Goal: Task Accomplishment & Management: Manage account settings

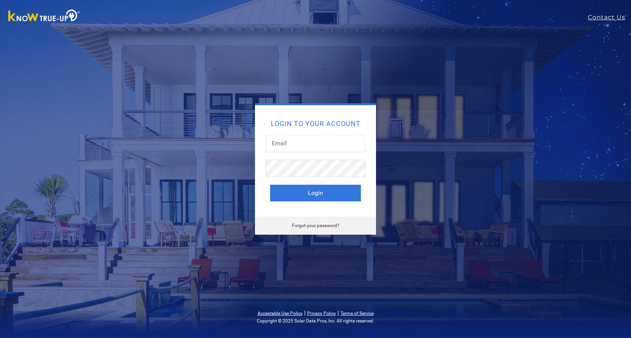
drag, startPoint x: 0, startPoint y: 0, endPoint x: 295, endPoint y: 143, distance: 328.2
click at [295, 143] on input "text" at bounding box center [316, 143] width 100 height 17
click at [287, 142] on input "text" at bounding box center [316, 143] width 100 height 17
click at [356, 145] on input "text" at bounding box center [316, 143] width 100 height 17
type input "dustandkris@comcast.net"
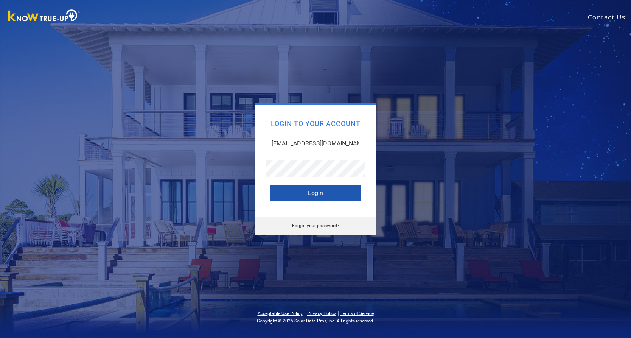
click at [330, 198] on button "Login" at bounding box center [315, 193] width 91 height 17
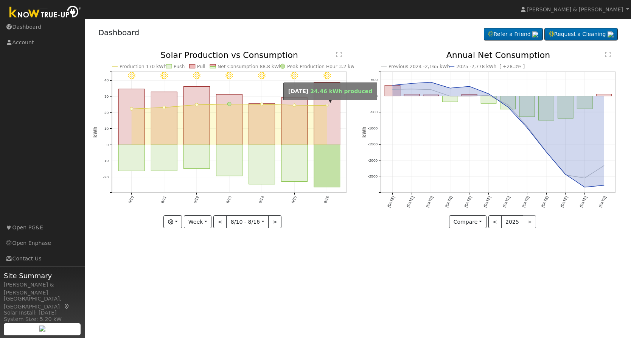
click at [328, 106] on circle "onclick=""" at bounding box center [326, 105] width 3 height 3
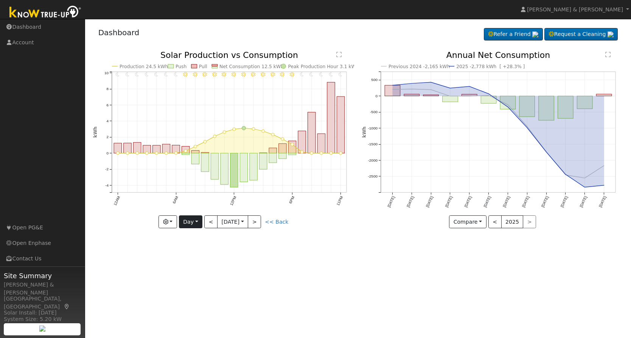
click at [193, 225] on button "Day" at bounding box center [190, 221] width 23 height 13
click at [196, 247] on link "Week" at bounding box center [205, 248] width 53 height 11
type input "[DATE]"
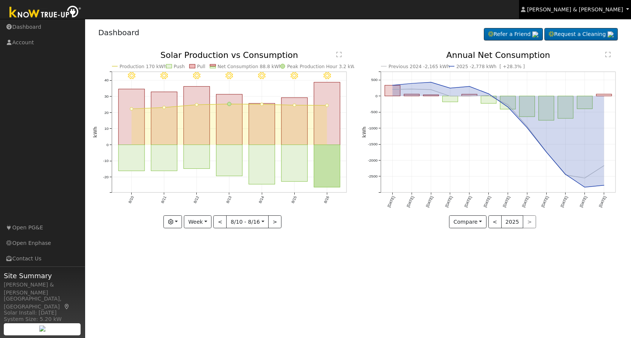
click at [615, 10] on span "[PERSON_NAME] & [PERSON_NAME]" at bounding box center [575, 9] width 96 height 6
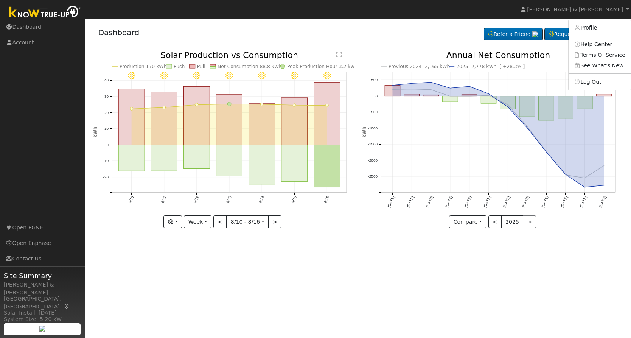
click at [585, 81] on link "Log Out" at bounding box center [599, 81] width 62 height 11
